Goal: Information Seeking & Learning: Learn about a topic

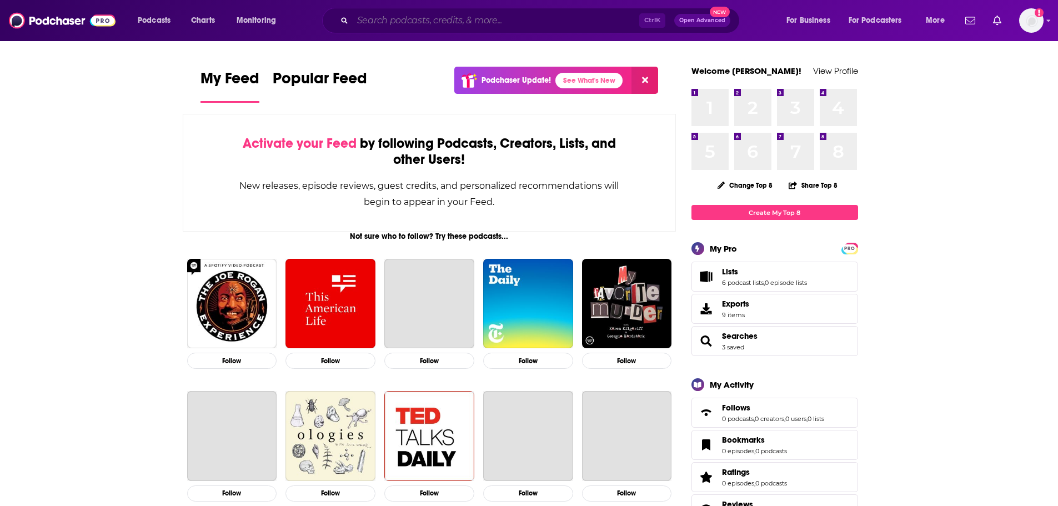
click at [386, 18] on input "Search podcasts, credits, & more..." at bounding box center [496, 21] width 287 height 18
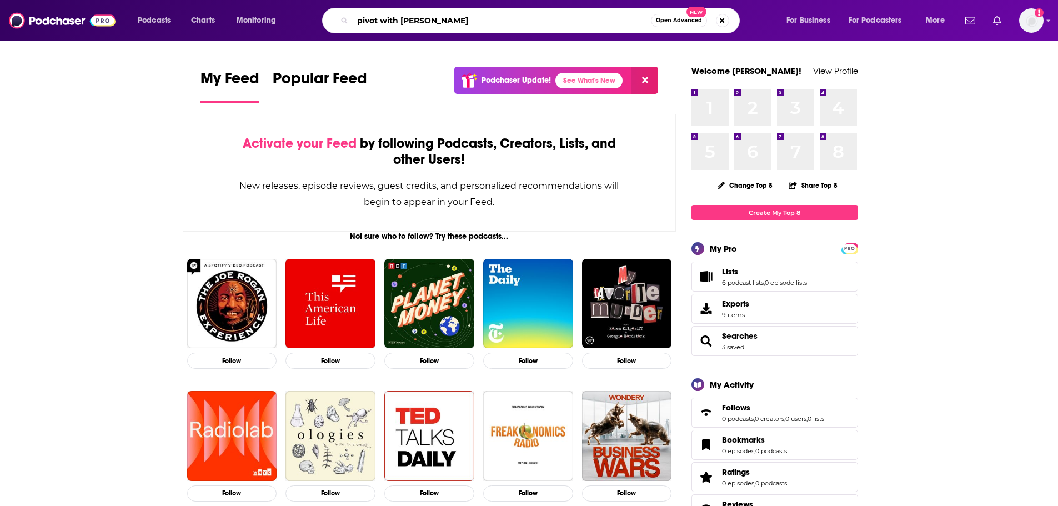
type input "pivot with [PERSON_NAME]"
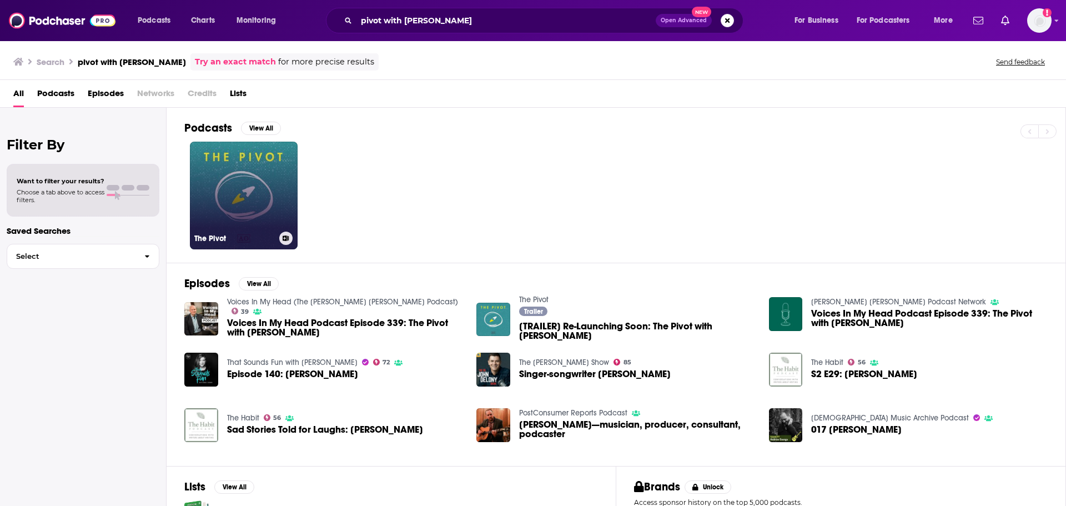
click at [222, 199] on link "The Pivot" at bounding box center [244, 196] width 108 height 108
